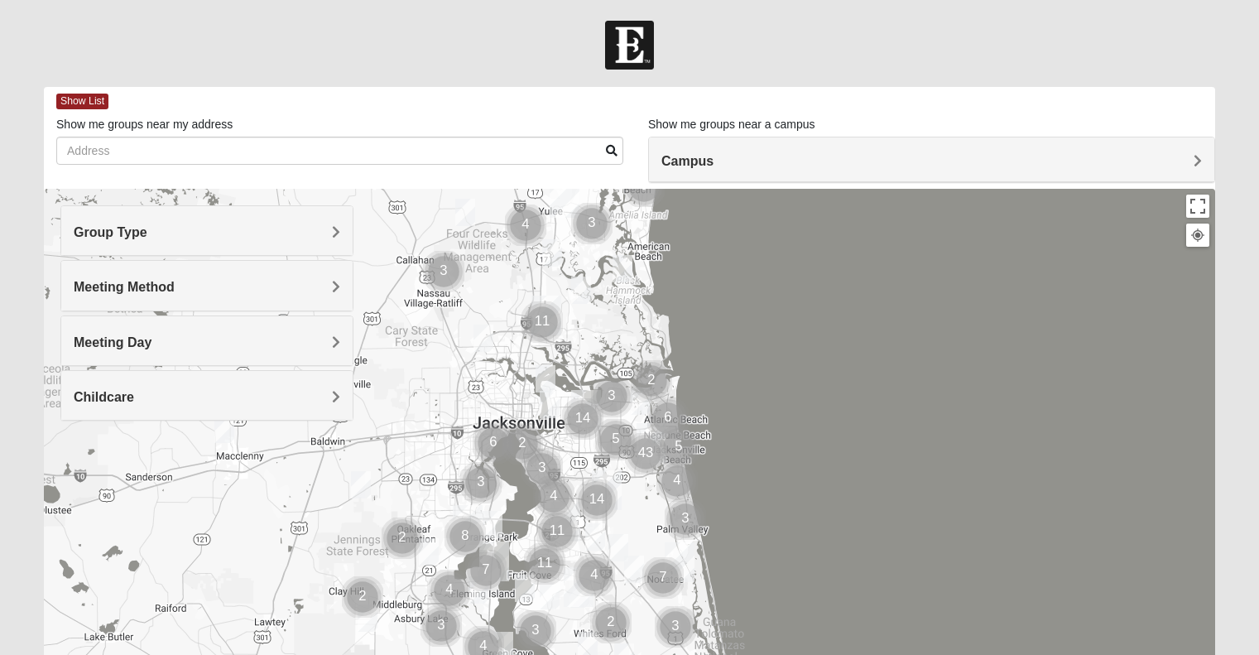
drag, startPoint x: 540, startPoint y: 290, endPoint x: 590, endPoint y: 355, distance: 82.6
click at [590, 355] on div at bounding box center [629, 520] width 1171 height 662
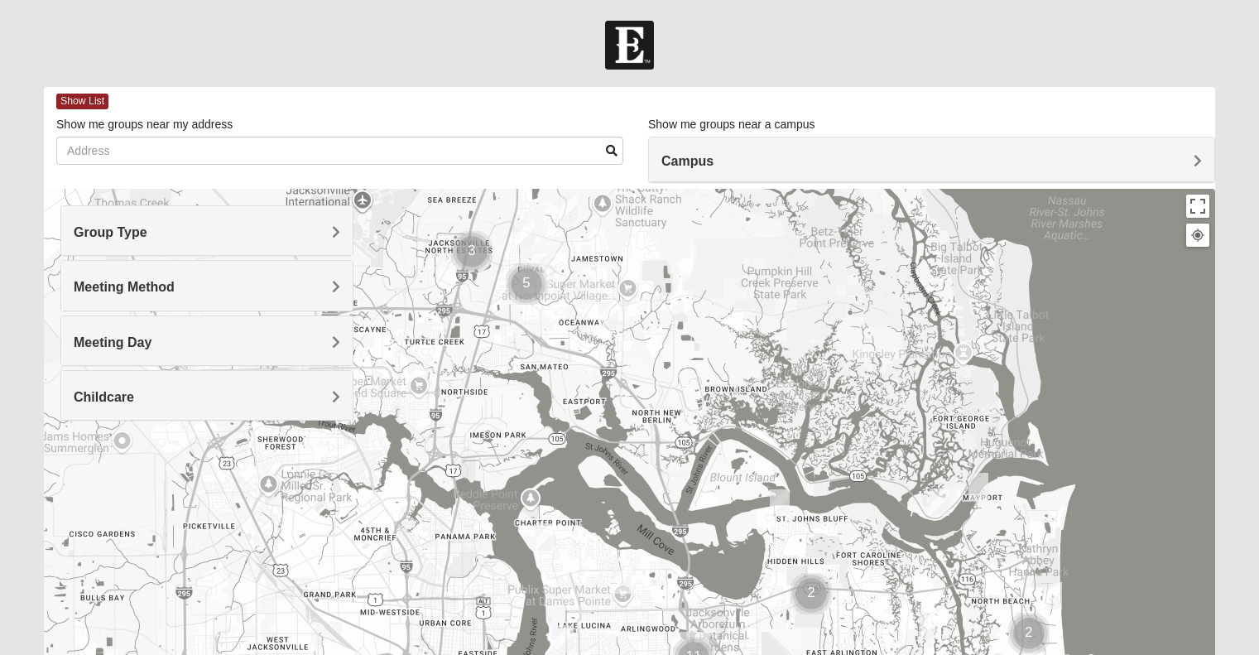
drag, startPoint x: 502, startPoint y: 310, endPoint x: 576, endPoint y: 354, distance: 85.7
click at [576, 354] on div at bounding box center [629, 520] width 1171 height 662
click at [602, 310] on img "Mixed Drew 32226" at bounding box center [608, 315] width 33 height 41
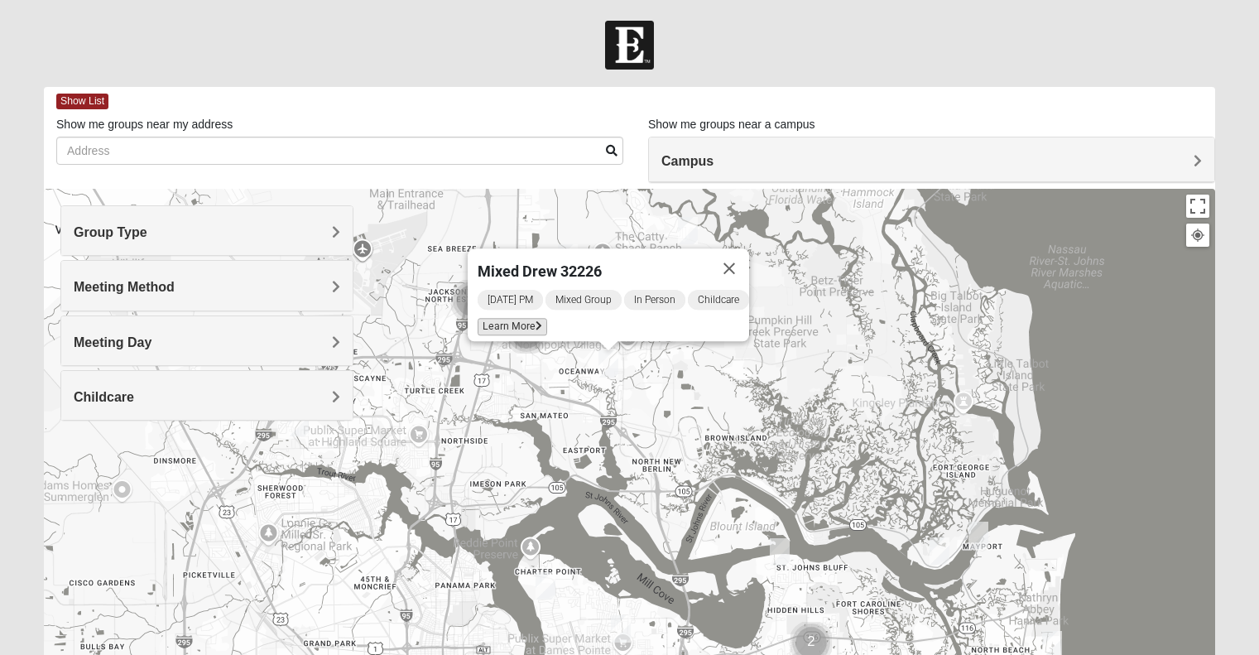
click at [507, 318] on span "Learn More" at bounding box center [513, 326] width 70 height 17
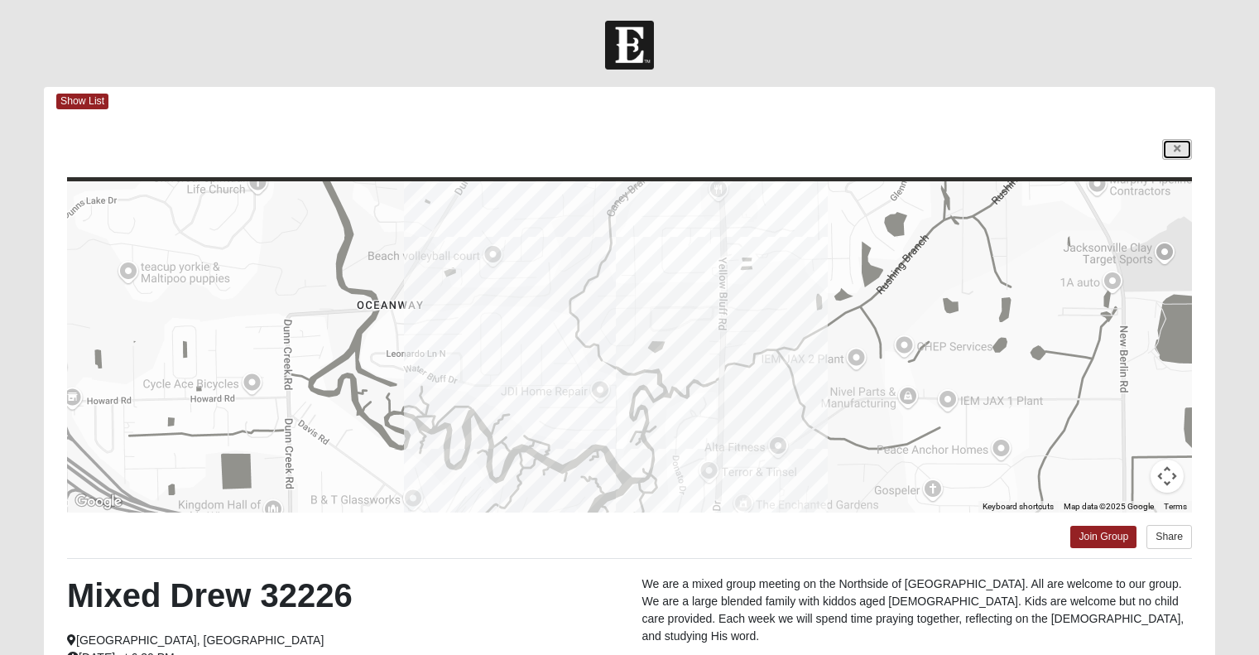
click at [1170, 145] on link at bounding box center [1177, 149] width 30 height 21
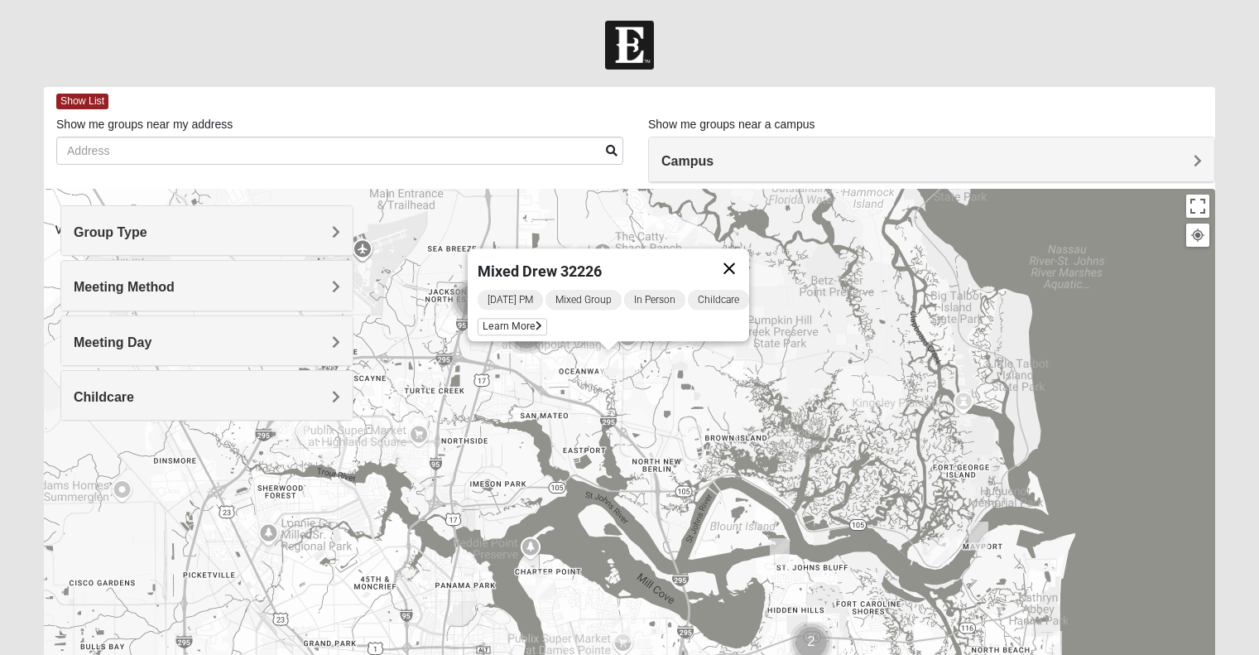
click at [748, 256] on button "Close" at bounding box center [729, 268] width 40 height 40
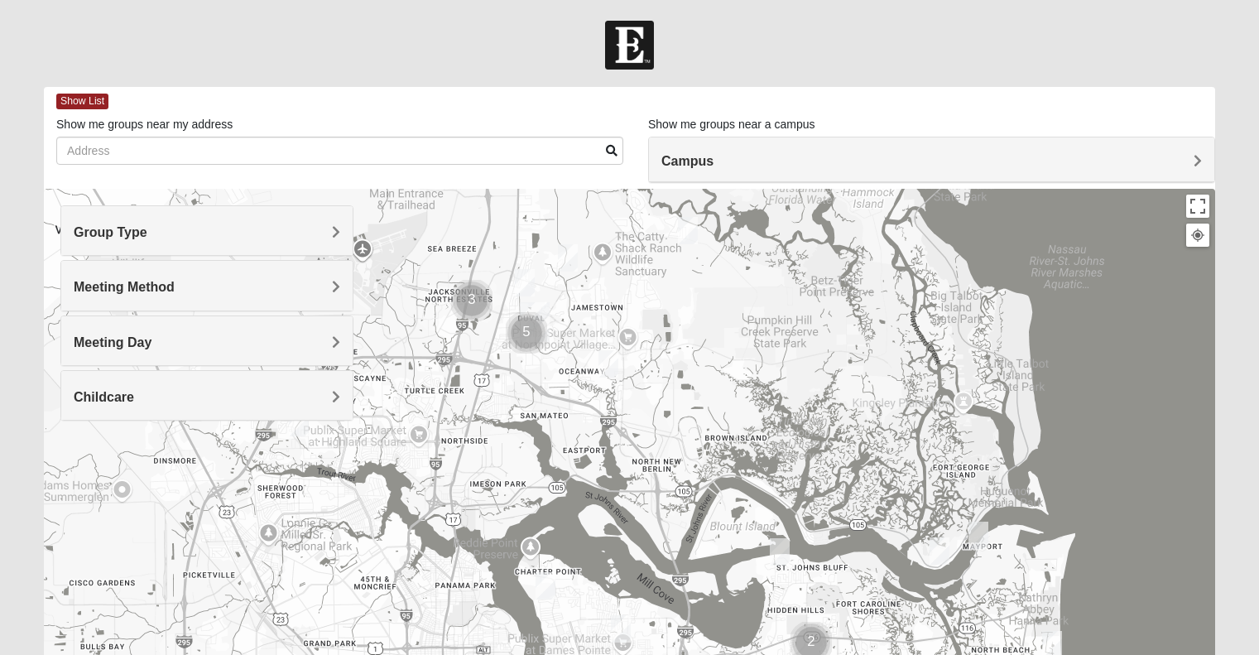
click at [552, 580] on img "Mixed Walker 32277" at bounding box center [545, 585] width 33 height 41
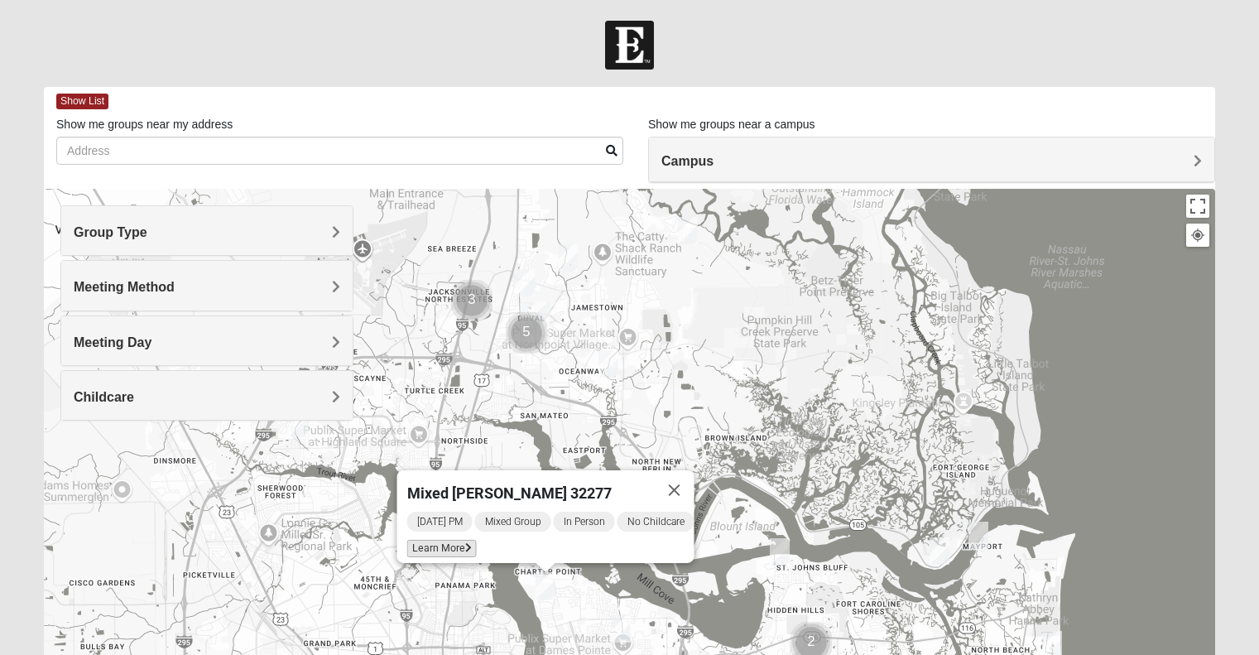
click at [437, 540] on span "Learn More" at bounding box center [441, 548] width 70 height 17
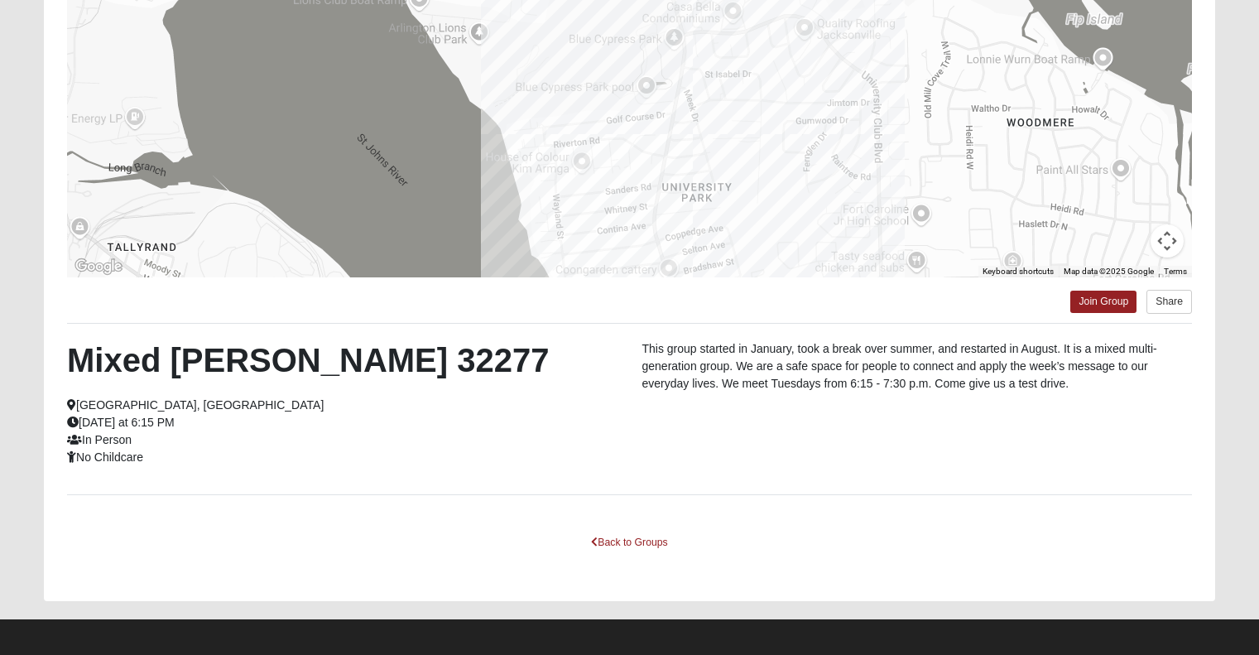
scroll to position [236, 0]
click at [636, 539] on link "Back to Groups" at bounding box center [629, 542] width 98 height 26
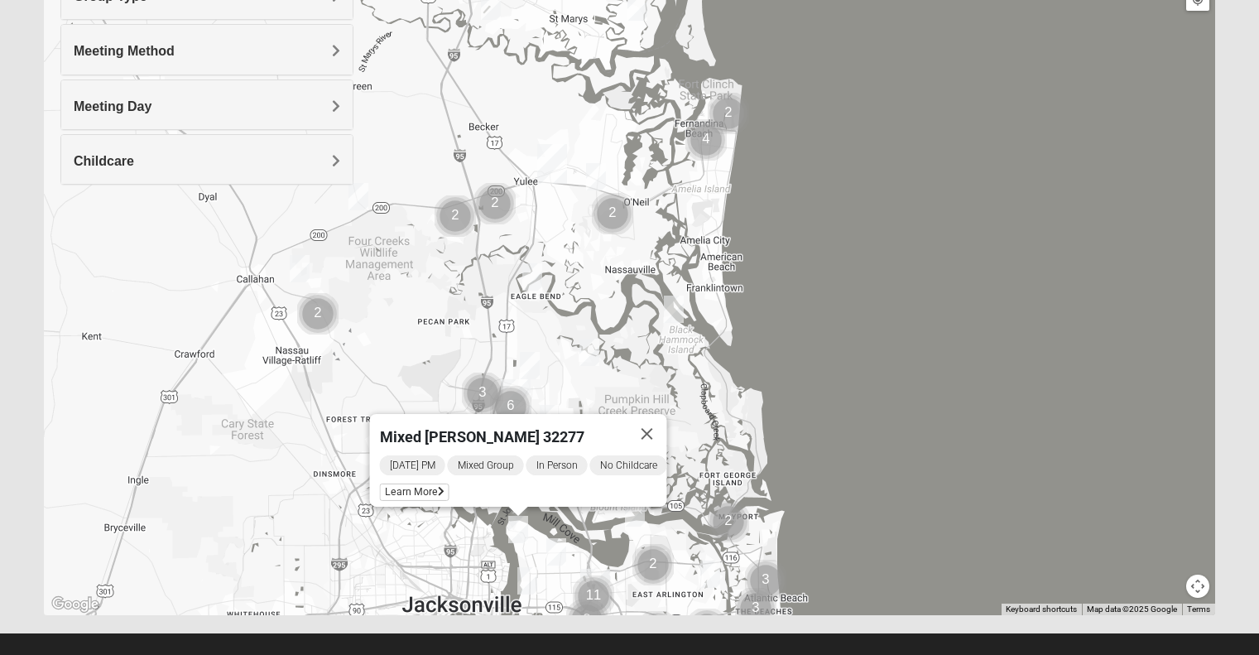
drag, startPoint x: 541, startPoint y: 131, endPoint x: 558, endPoint y: 262, distance: 131.8
click at [558, 262] on div "Mixed [PERSON_NAME] 32277 [DATE] PM Mixed Group In Person No Childcare Learn Mo…" at bounding box center [629, 284] width 1171 height 662
click at [535, 279] on img "Mixed McLaughlin/Huber 32226" at bounding box center [532, 277] width 33 height 41
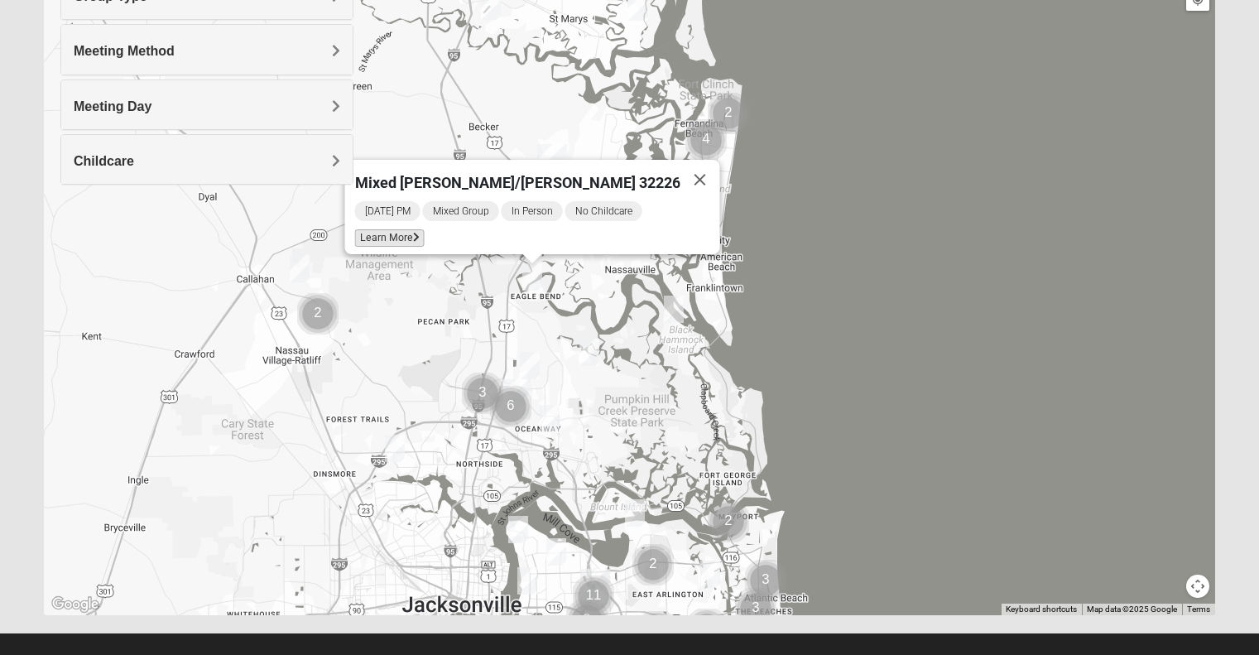
click at [424, 229] on span "Learn More" at bounding box center [389, 237] width 70 height 17
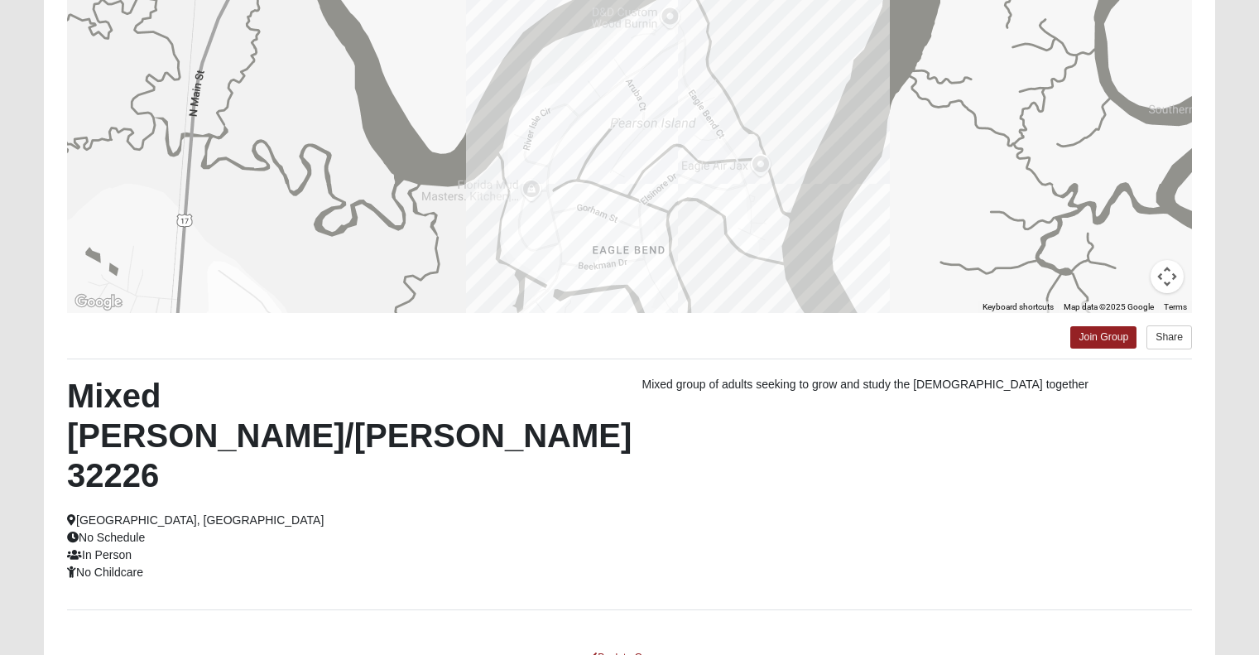
scroll to position [198, 0]
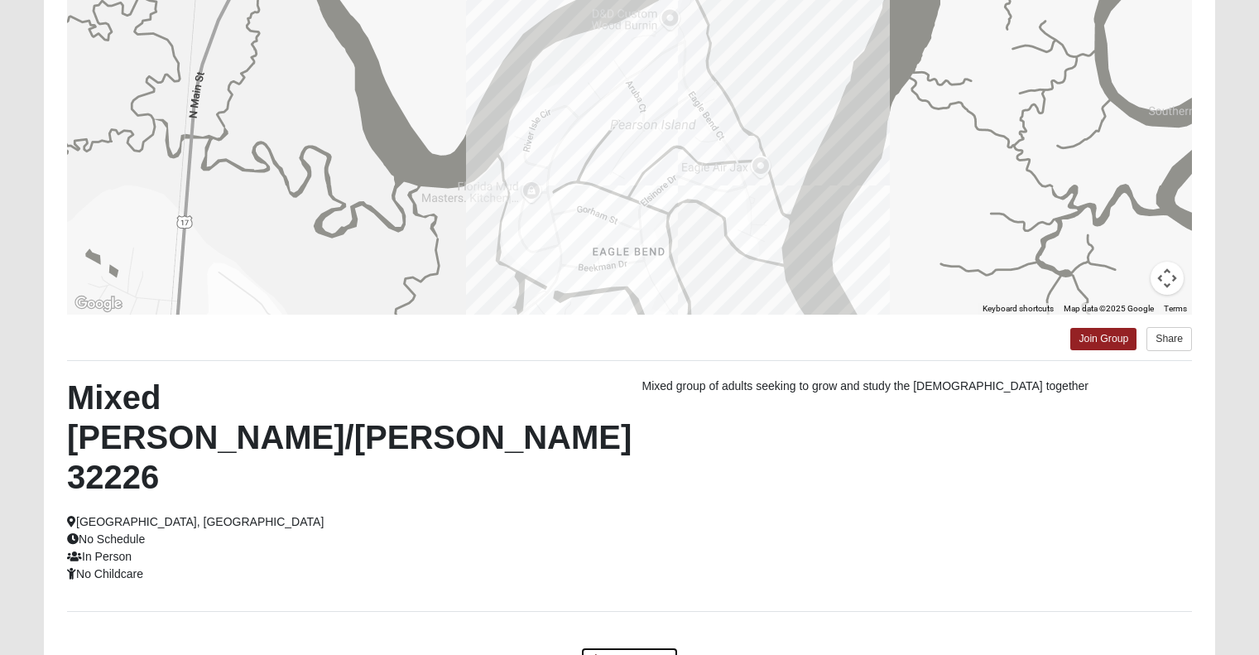
click at [617, 646] on link "Back to Groups" at bounding box center [629, 659] width 98 height 26
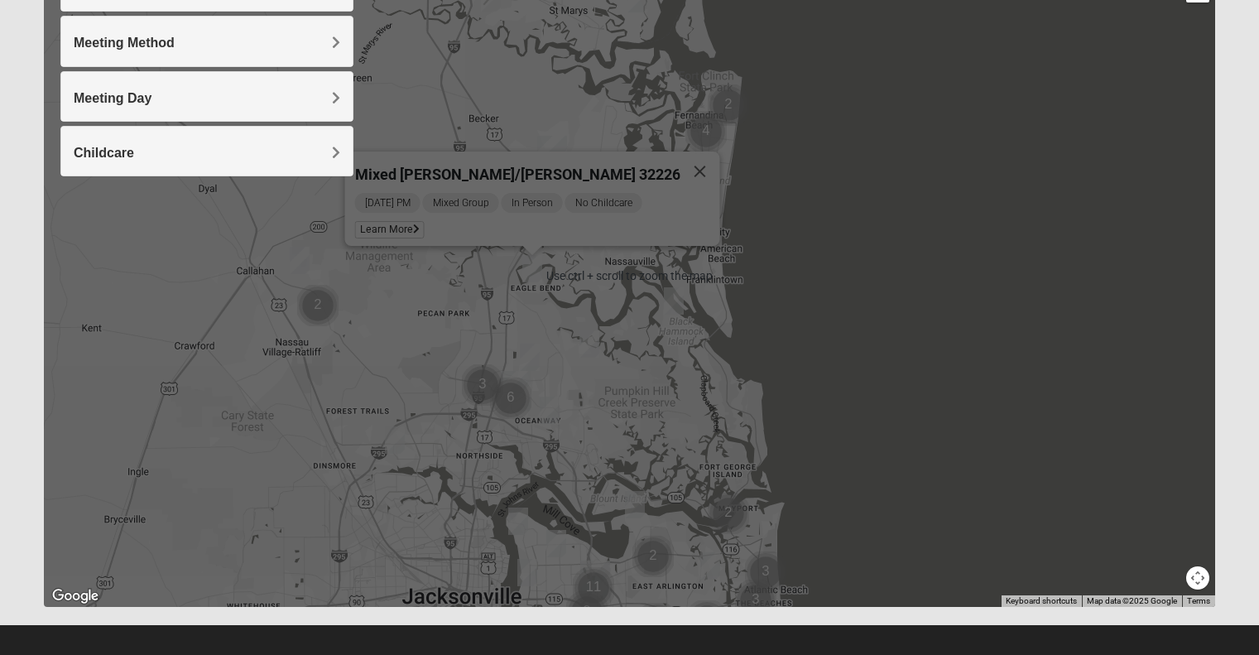
scroll to position [176, 0]
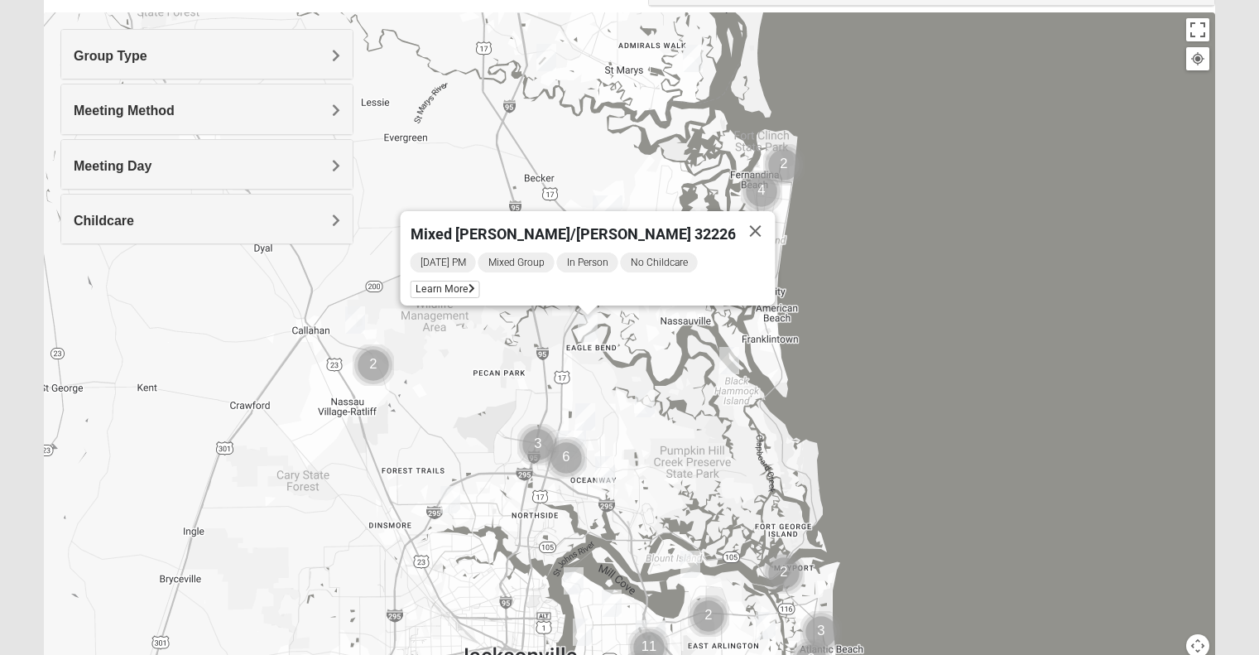
drag, startPoint x: 522, startPoint y: 401, endPoint x: 580, endPoint y: 393, distance: 58.5
click at [580, 393] on div "Mixed [PERSON_NAME]/[PERSON_NAME] 32226 [DATE] PM Mixed Group In Person No Chil…" at bounding box center [629, 343] width 1171 height 662
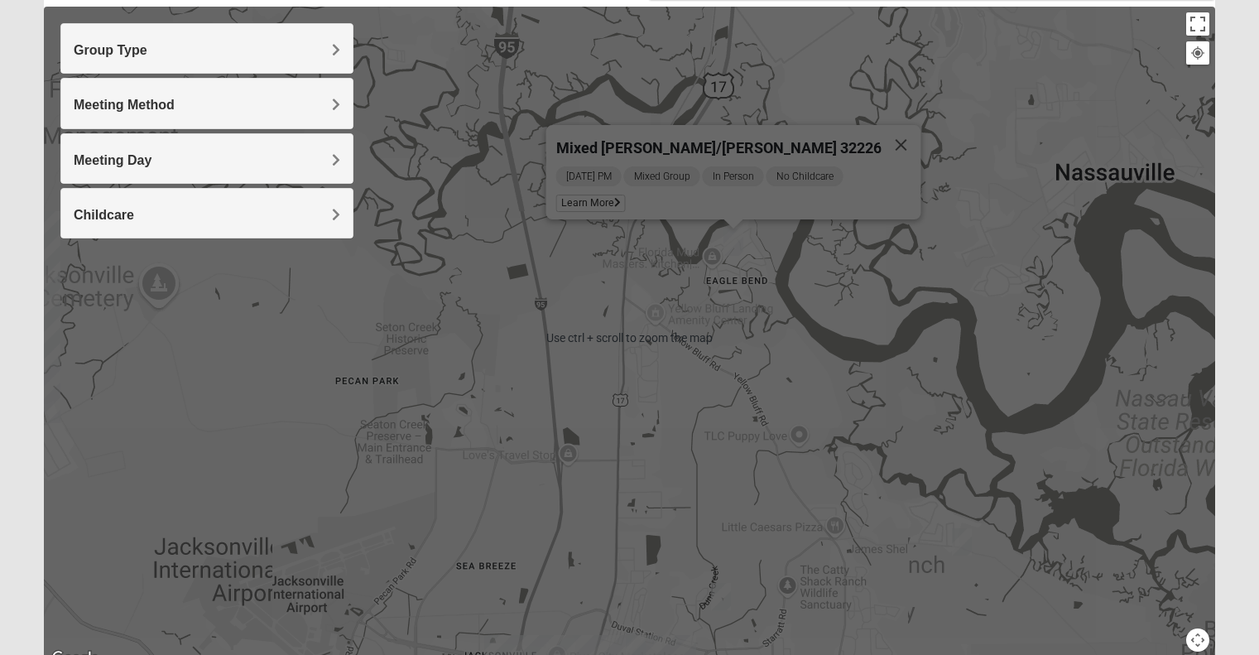
scroll to position [257, 0]
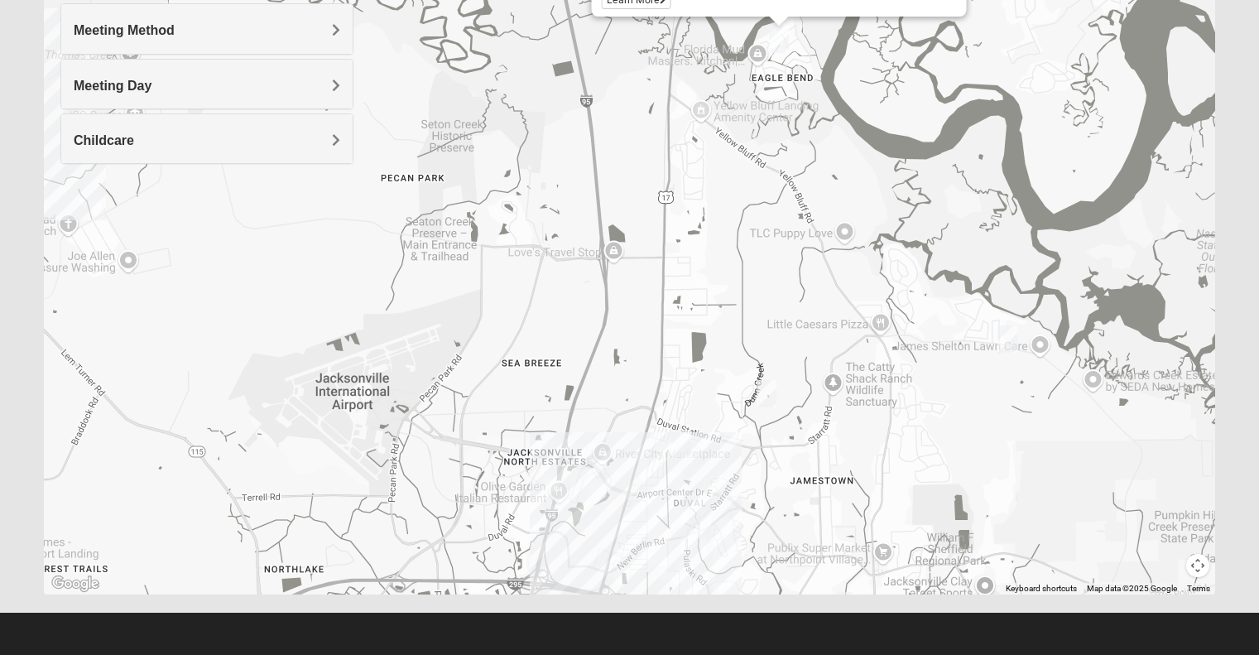
drag, startPoint x: 553, startPoint y: 449, endPoint x: 615, endPoint y: 279, distance: 181.5
click at [615, 279] on div "Mixed [PERSON_NAME]/[PERSON_NAME] 32226 [DATE] PM Mixed Group In Person No Chil…" at bounding box center [629, 263] width 1171 height 662
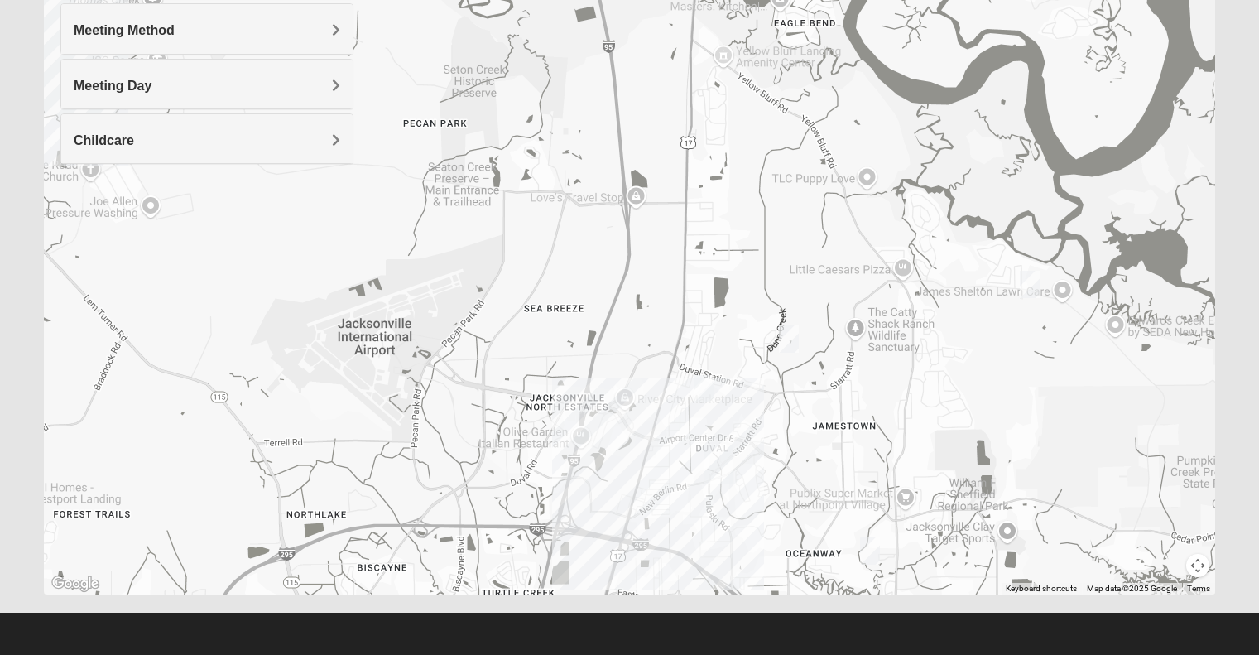
click at [598, 422] on div "Mixed [PERSON_NAME]/[PERSON_NAME] 32226 [DATE] PM Mixed Group In Person No Chil…" at bounding box center [629, 263] width 1171 height 662
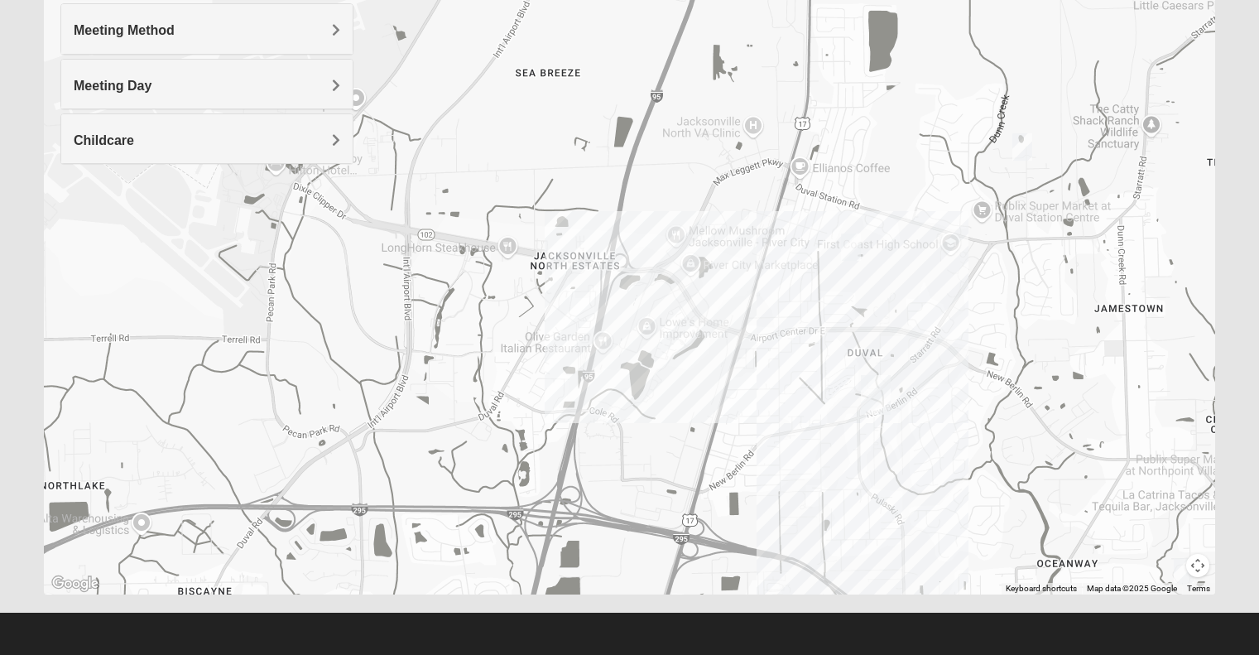
click at [848, 419] on div "Mixed [PERSON_NAME]/[PERSON_NAME] 32226 [DATE] PM Mixed Group In Person No Chil…" at bounding box center [629, 263] width 1171 height 662
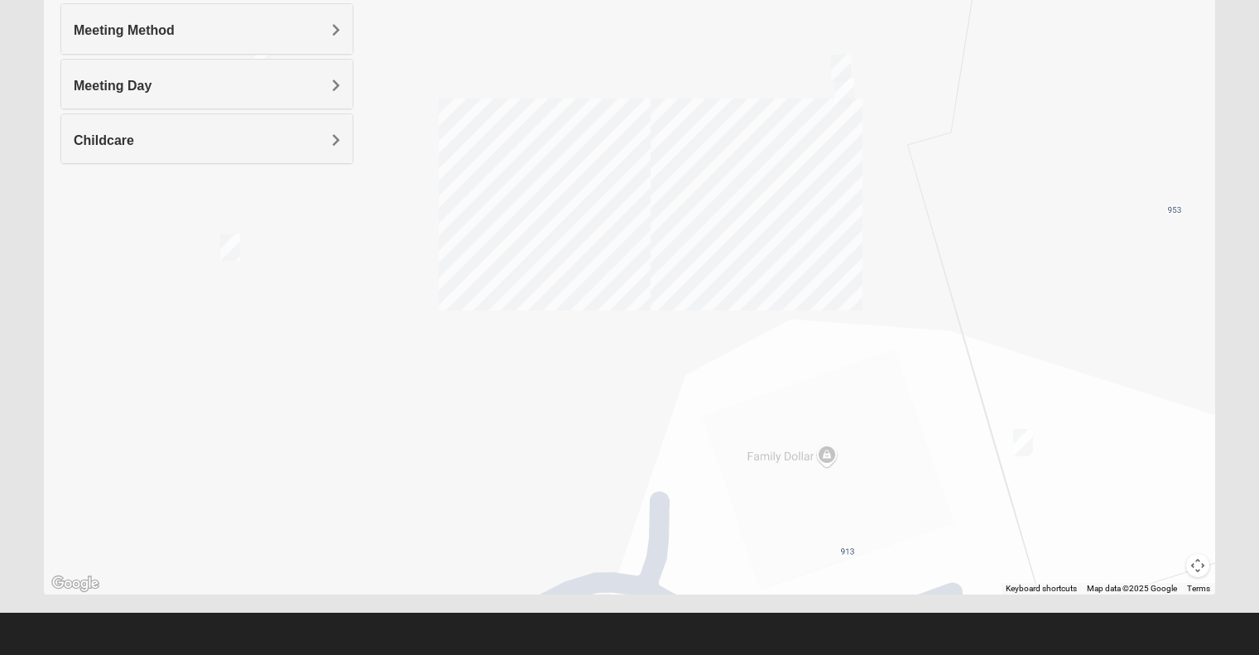
click at [1022, 454] on img "On Campus Mixed Bales/Kentzell 32218" at bounding box center [1023, 442] width 33 height 41
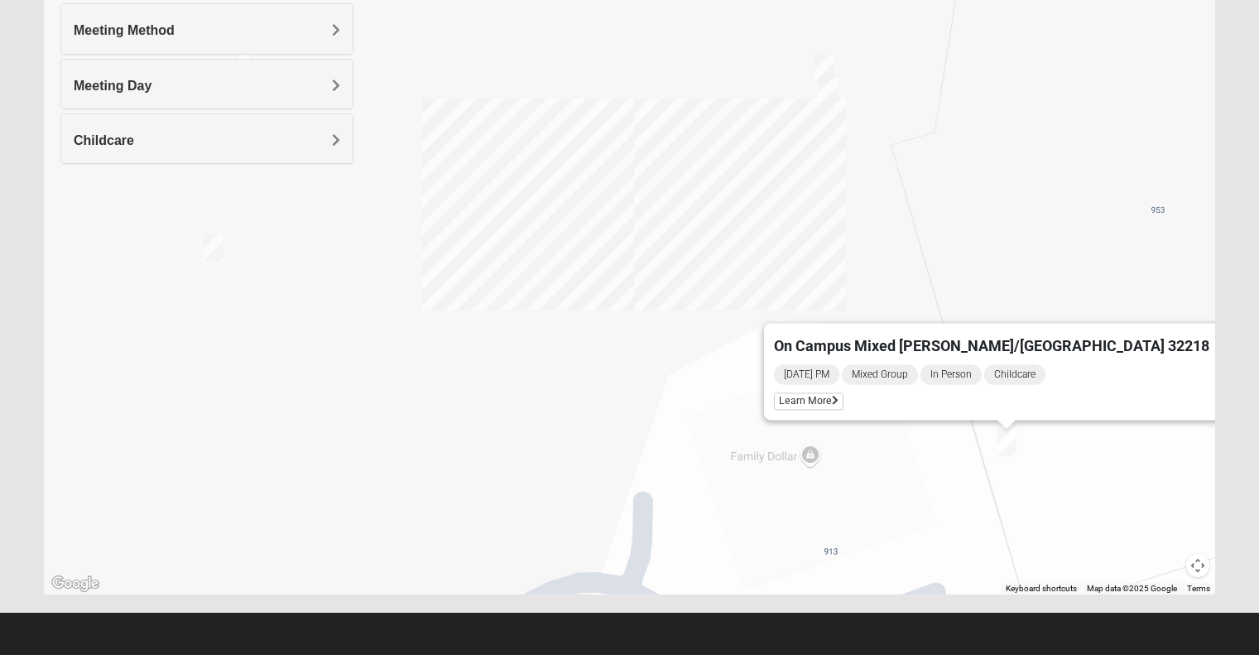
click at [826, 65] on img "On Campus Mixed Carroll 32218" at bounding box center [824, 68] width 33 height 41
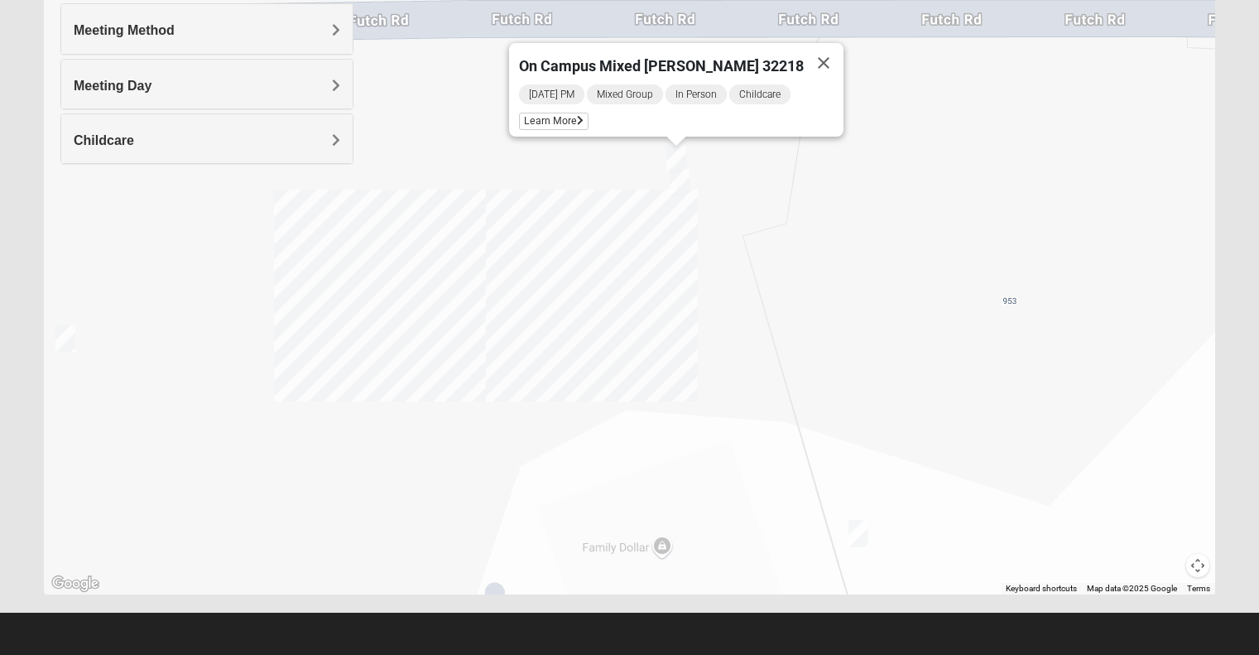
drag, startPoint x: 858, startPoint y: 159, endPoint x: 690, endPoint y: 201, distance: 172.5
click at [690, 201] on div "On Campus Mixed [PERSON_NAME] 32218 [DATE] PM Mixed Group In Person Childcare L…" at bounding box center [629, 263] width 1171 height 662
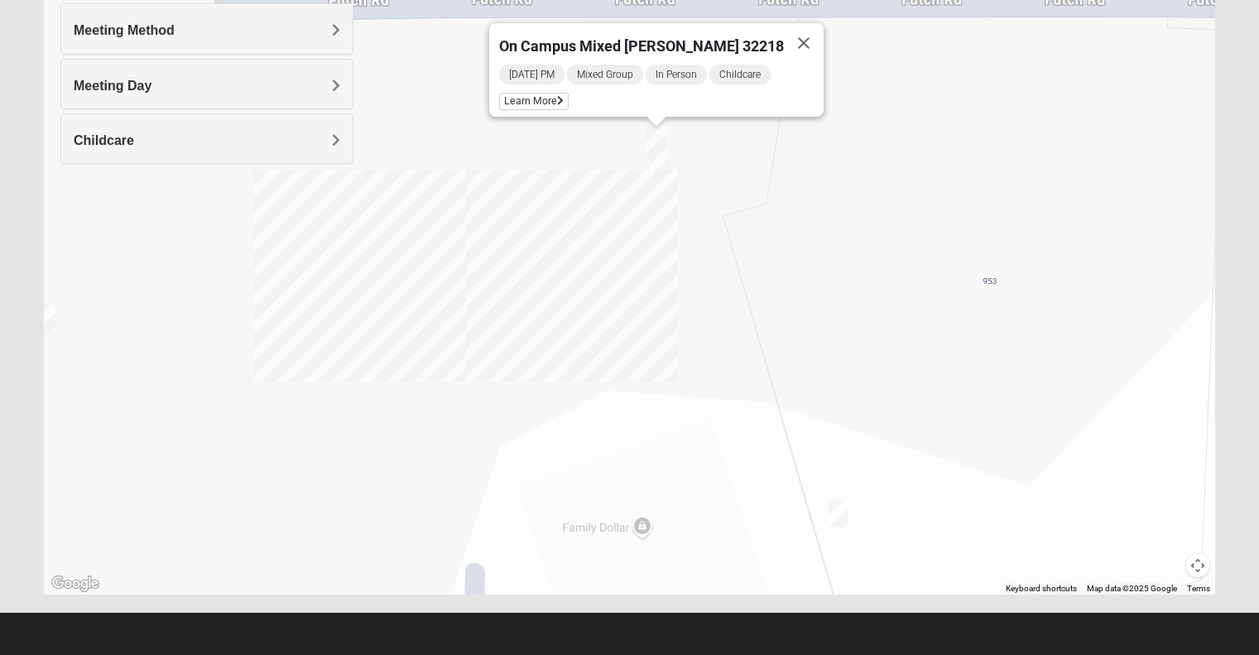
click at [845, 498] on img "On Campus Mixed Bales/Kentzell 32218" at bounding box center [838, 513] width 33 height 41
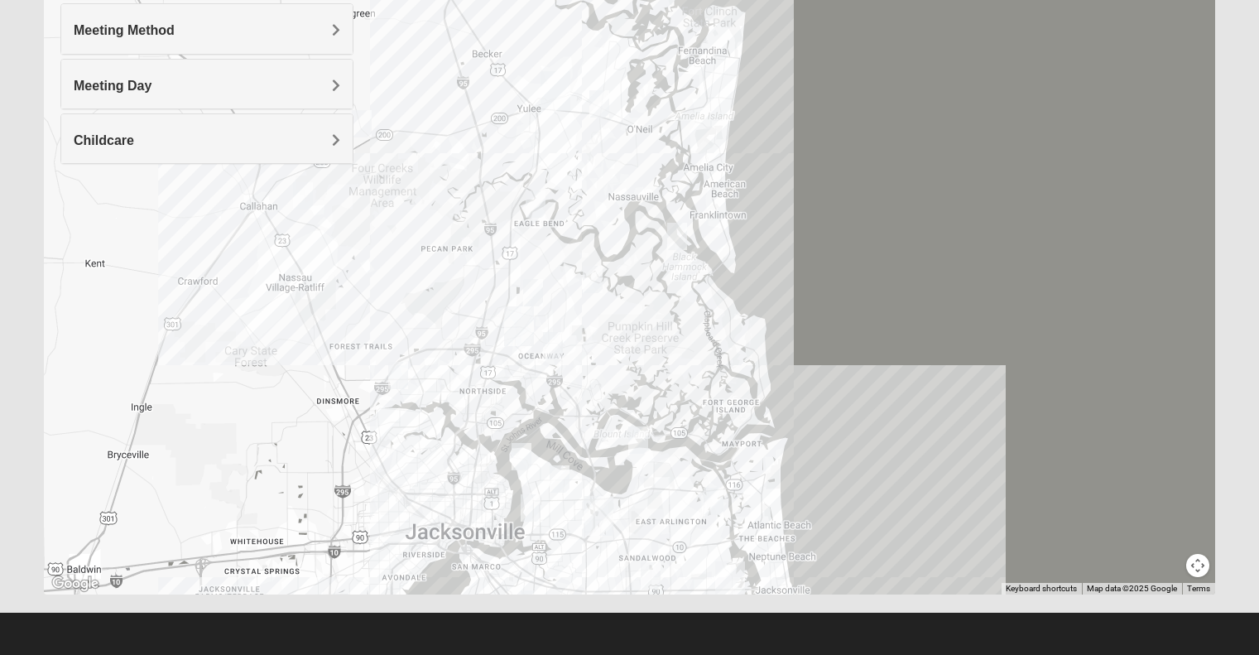
click at [513, 338] on img "North Jax" at bounding box center [518, 326] width 43 height 53
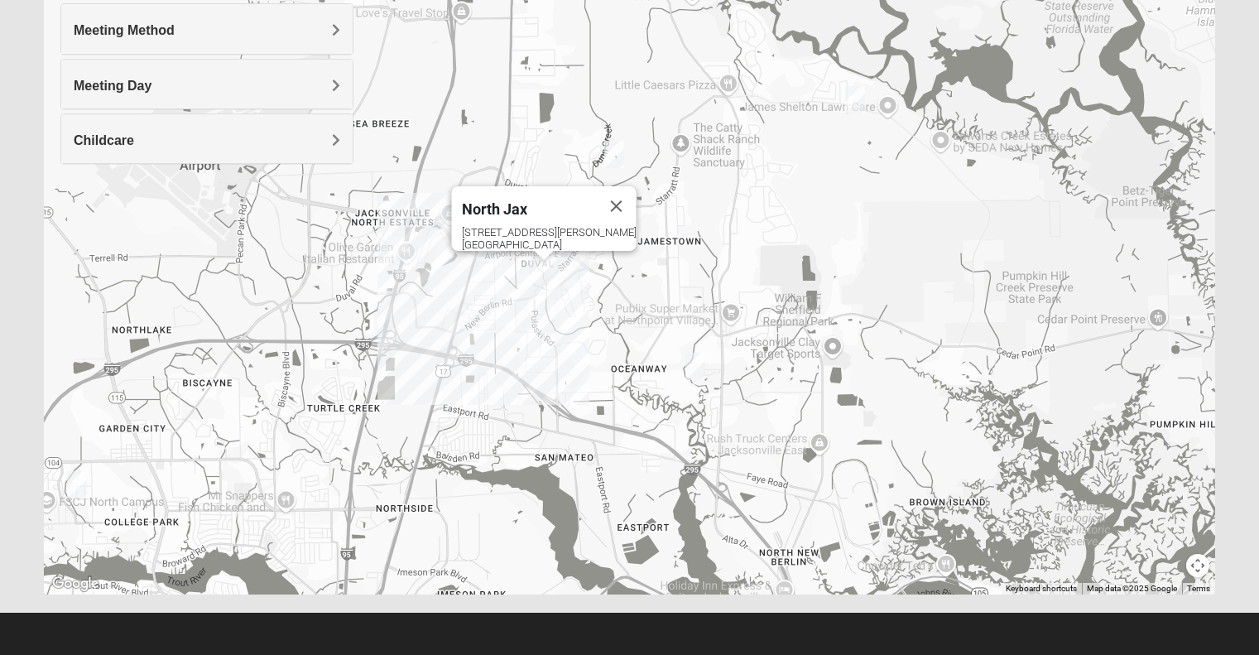
drag, startPoint x: 595, startPoint y: 218, endPoint x: 629, endPoint y: 348, distance: 134.3
click at [629, 348] on div "North Jax [STREET_ADDRESS][PERSON_NAME]" at bounding box center [629, 263] width 1171 height 662
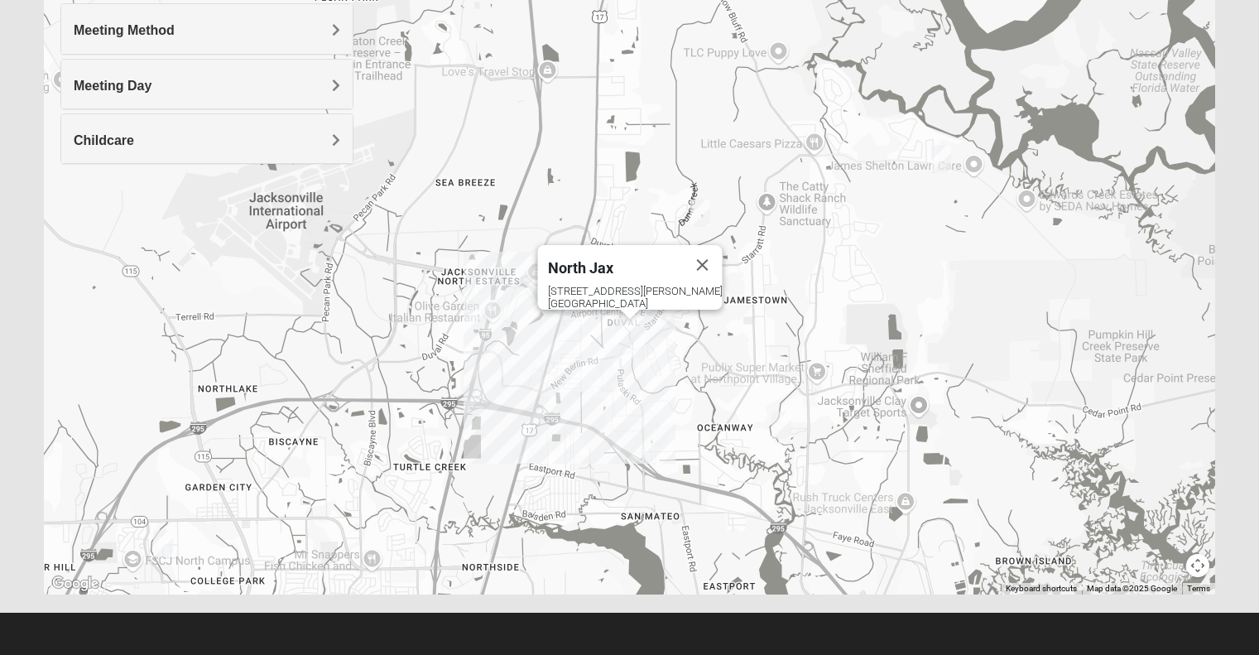
click at [606, 352] on div "North Jax [STREET_ADDRESS][PERSON_NAME]" at bounding box center [629, 263] width 1171 height 662
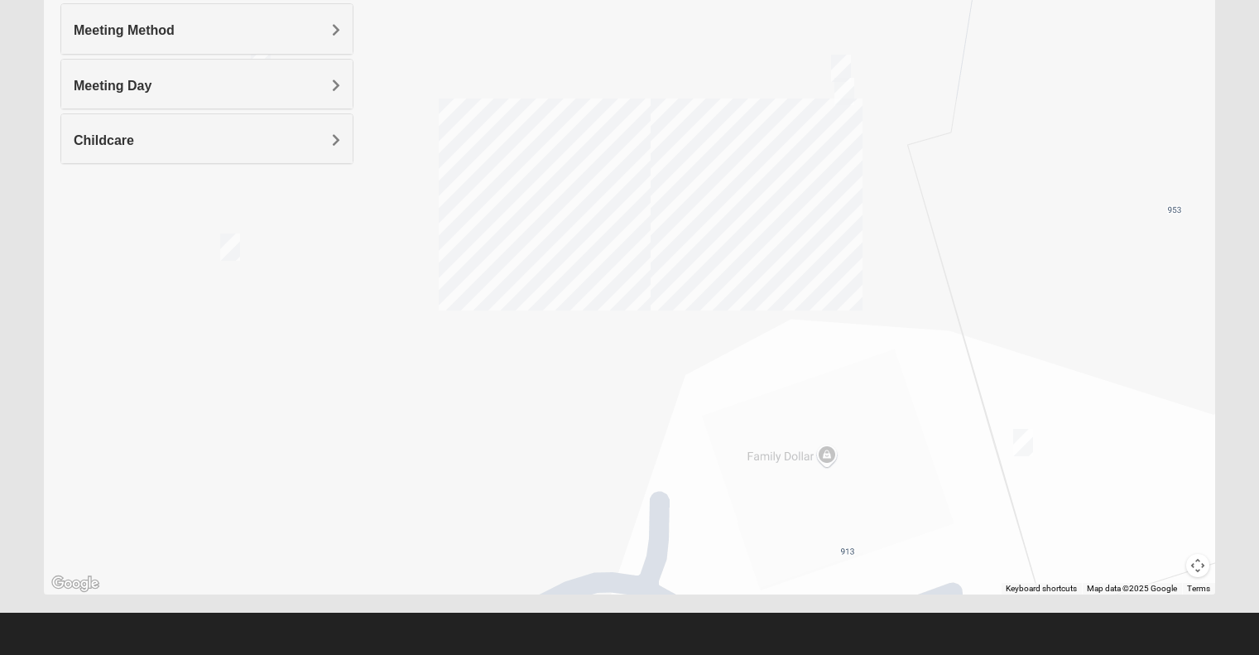
click at [839, 64] on img "On Campus Mixed Carroll 32218" at bounding box center [840, 68] width 33 height 41
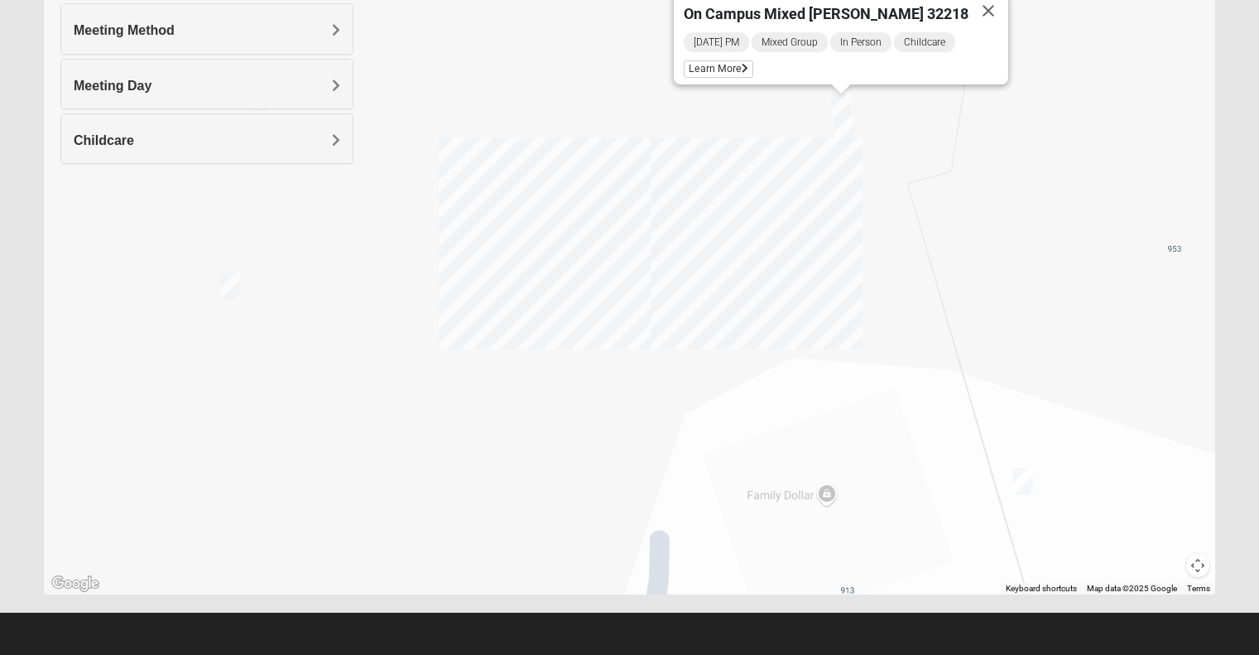
click at [1012, 490] on img "On Campus Mixed Bales/Kentzell 32218" at bounding box center [1023, 481] width 33 height 41
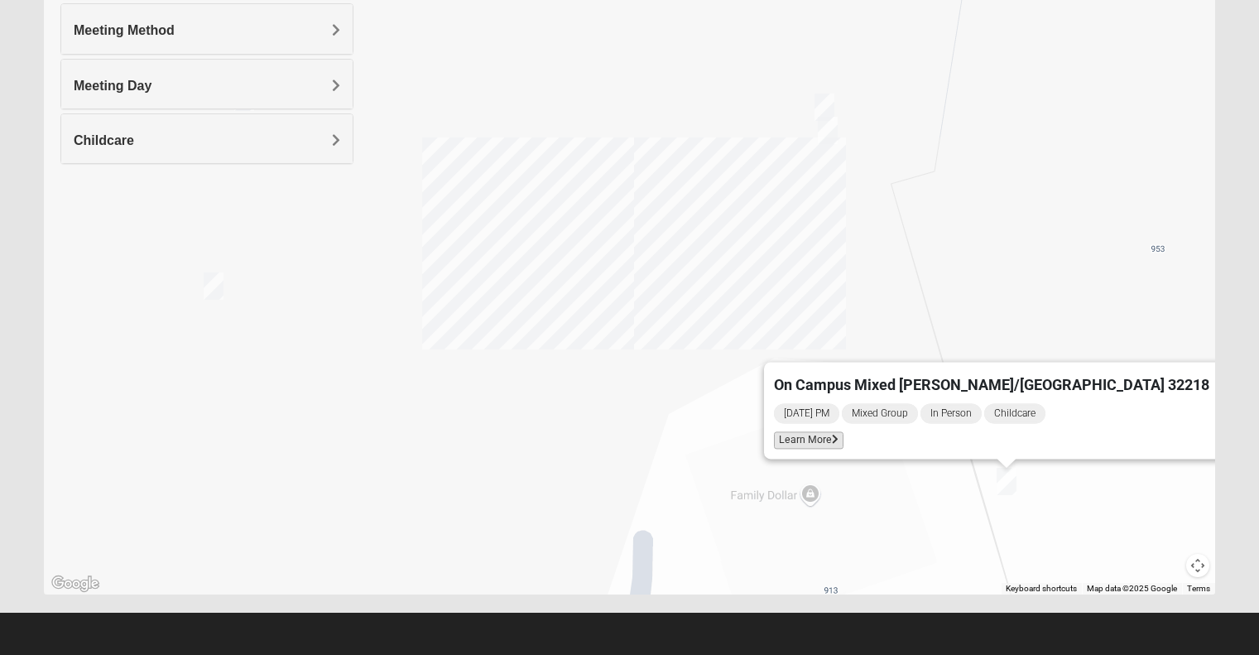
click at [843, 438] on span "Learn More" at bounding box center [809, 440] width 70 height 17
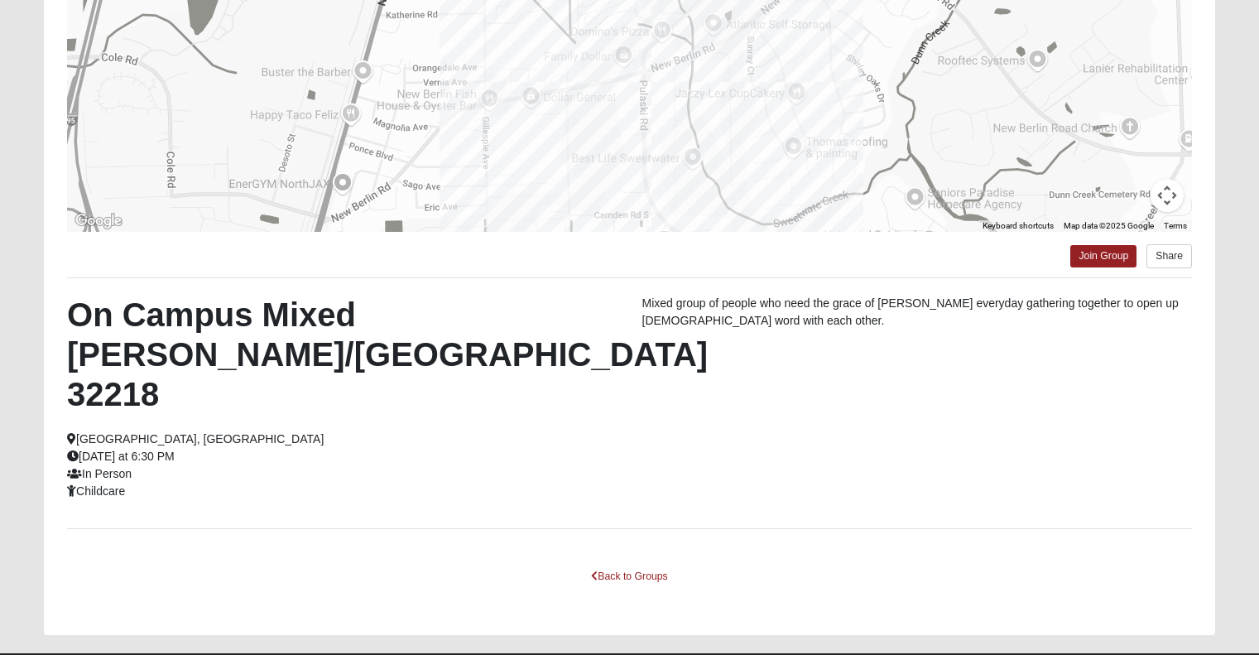
scroll to position [280, 0]
